Goal: Transaction & Acquisition: Purchase product/service

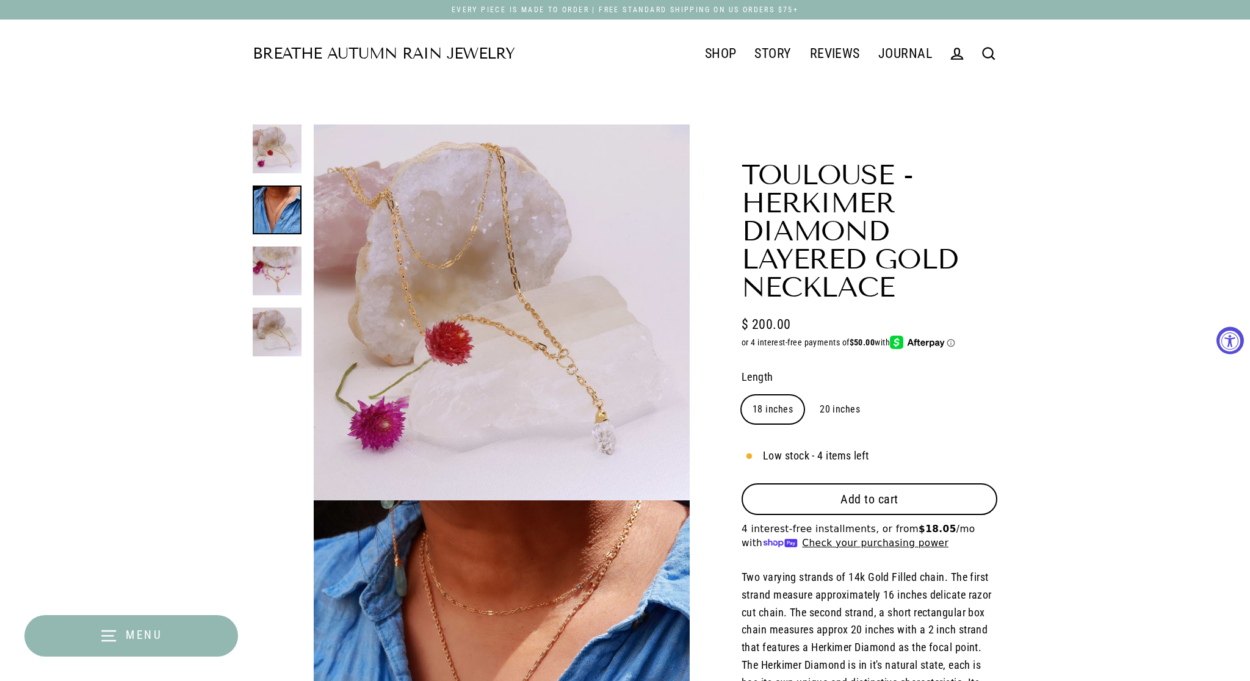
select select "3"
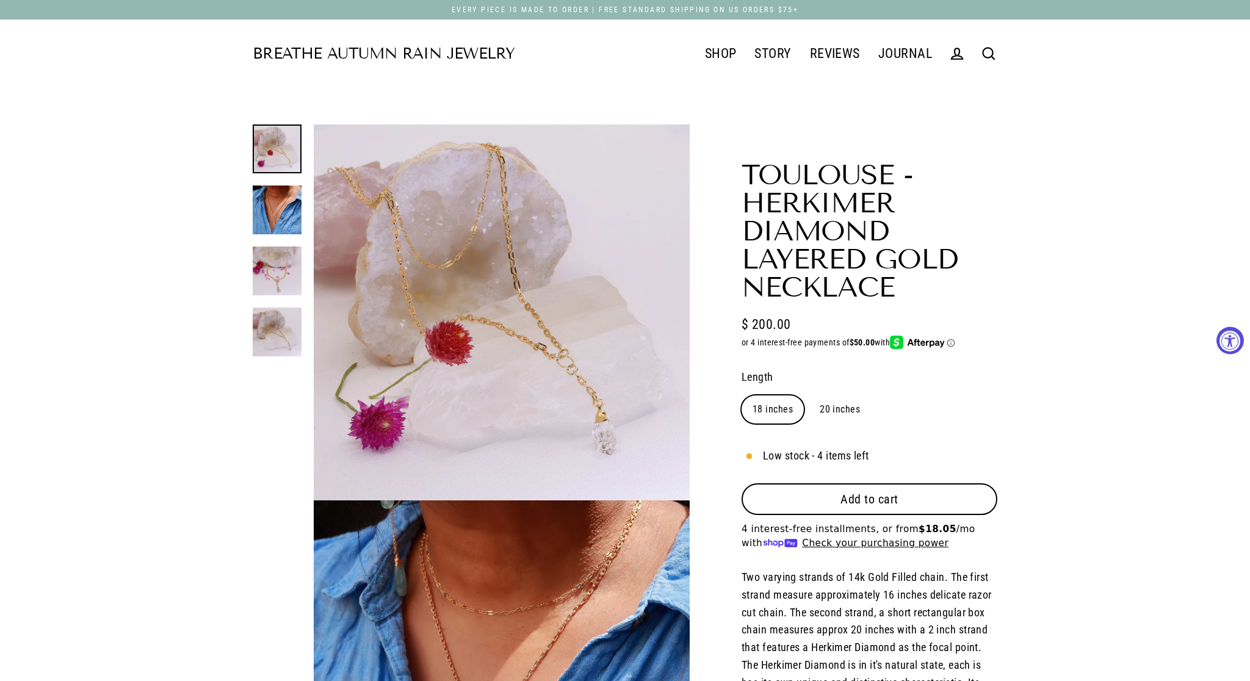
click at [980, 56] on icon at bounding box center [988, 53] width 17 height 17
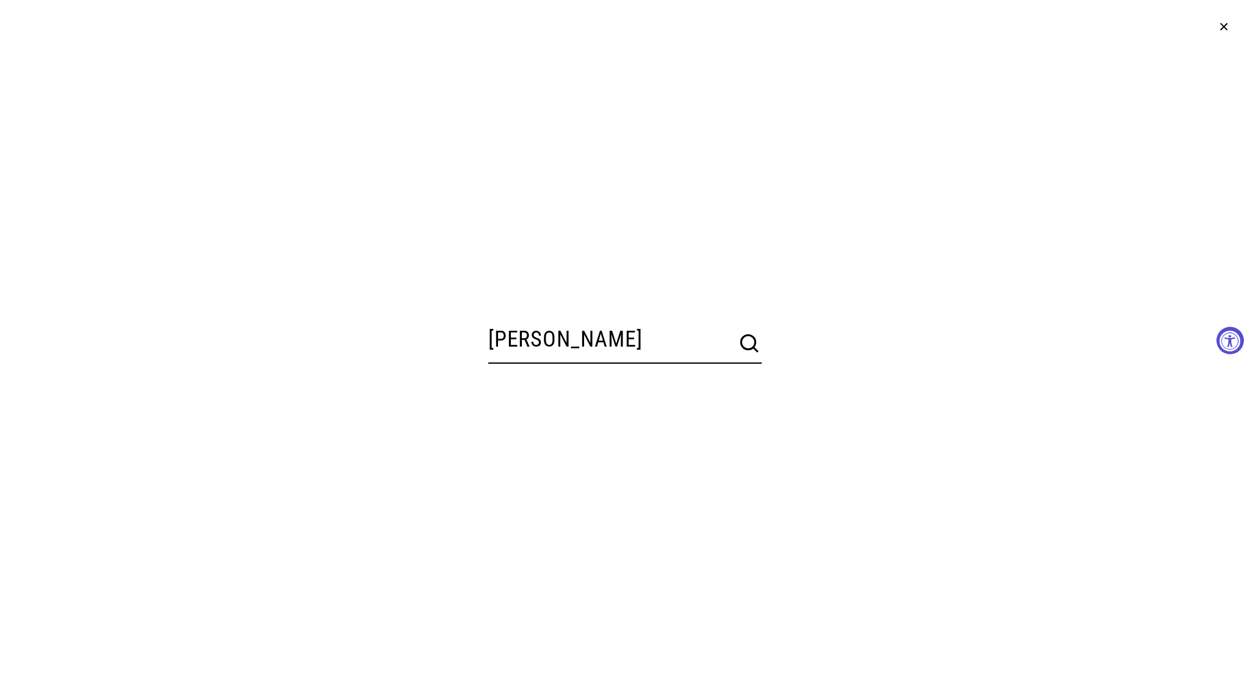
type input "[PERSON_NAME]"
click at [751, 344] on button "Search" at bounding box center [749, 343] width 24 height 24
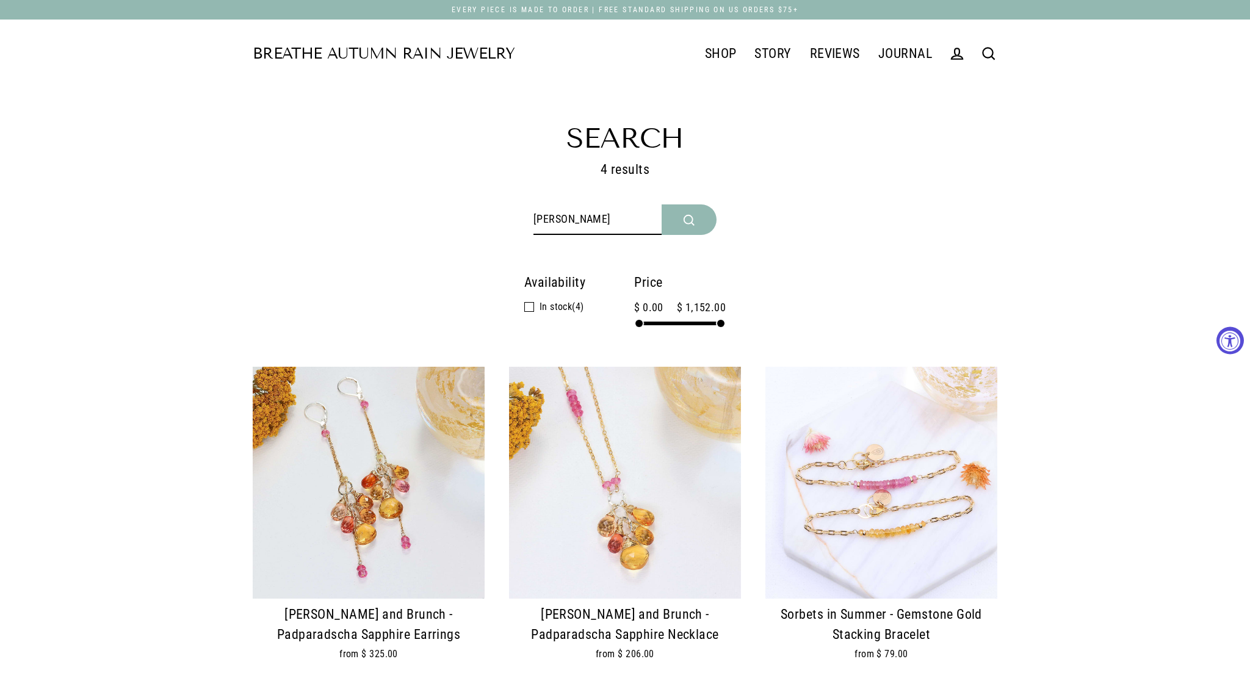
click at [238, 583] on div "[PERSON_NAME] and Brunch - Padparadscha Sapphire Earrings from $ 325.00" at bounding box center [356, 537] width 256 height 341
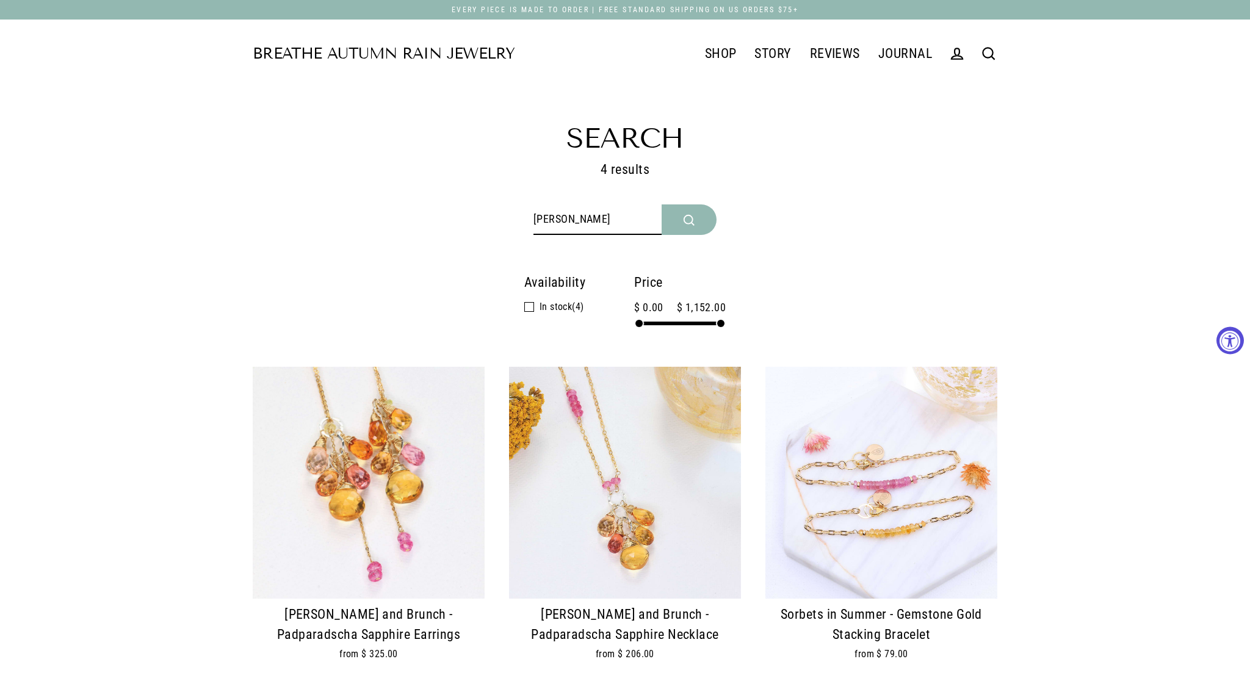
click at [405, 576] on div at bounding box center [369, 483] width 232 height 232
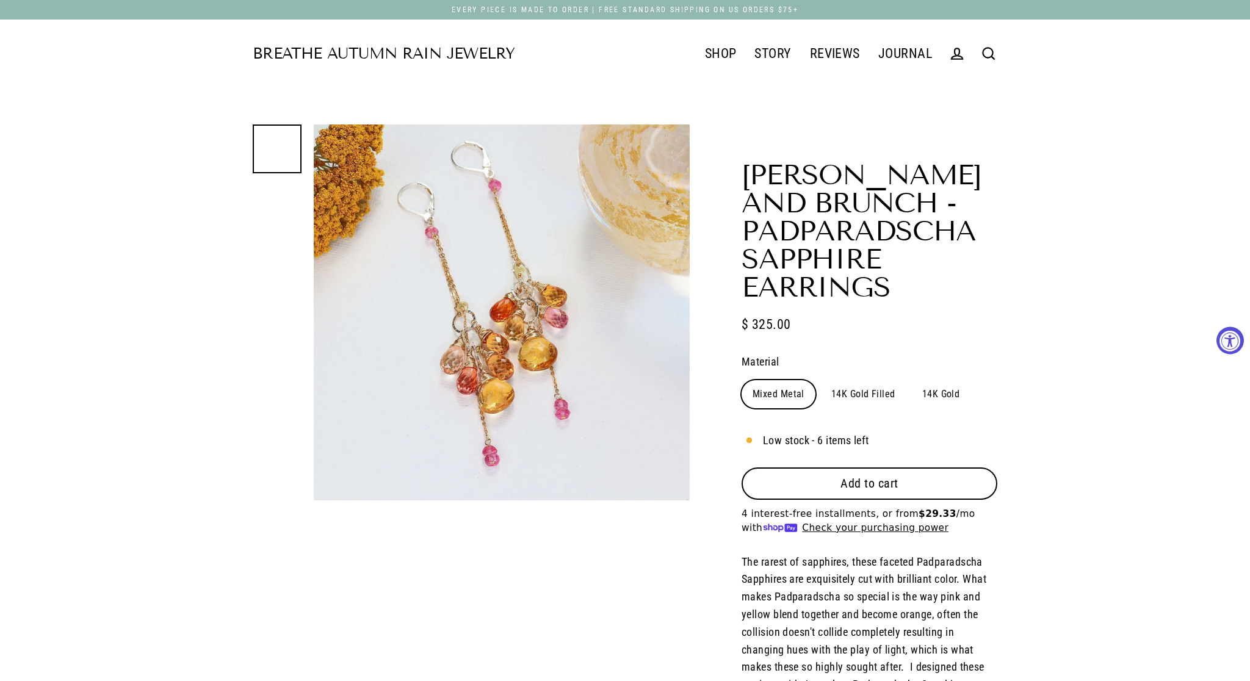
select select "3"
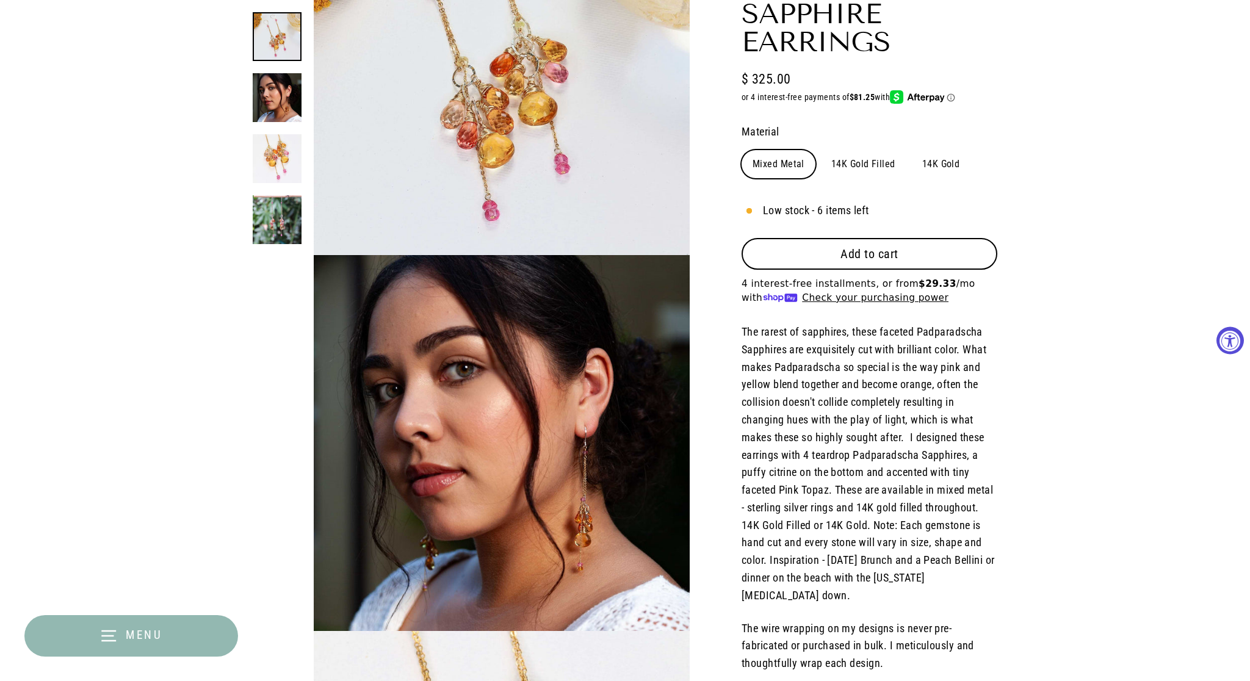
scroll to position [223, 0]
